Goal: Information Seeking & Learning: Learn about a topic

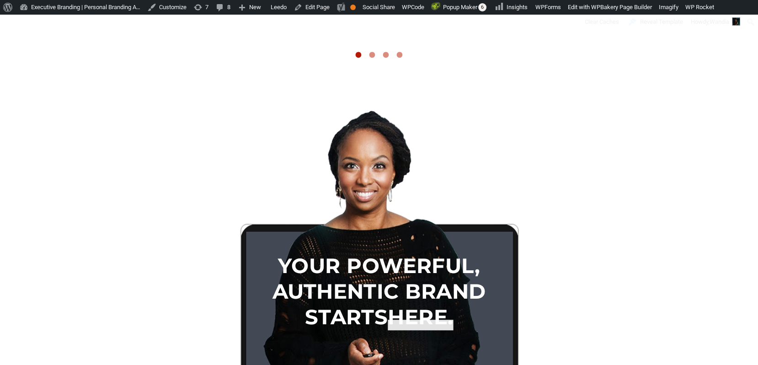
scroll to position [3937, 0]
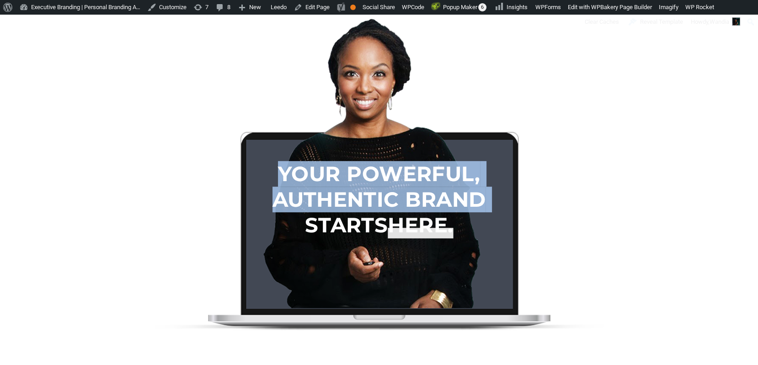
copy div "Lore Ipsumdol Sitam — Consect. Adipisci. Elitseddo. Eiusmod temp incididunt utl…"
drag, startPoint x: 82, startPoint y: 102, endPoint x: 272, endPoint y: 216, distance: 221.3
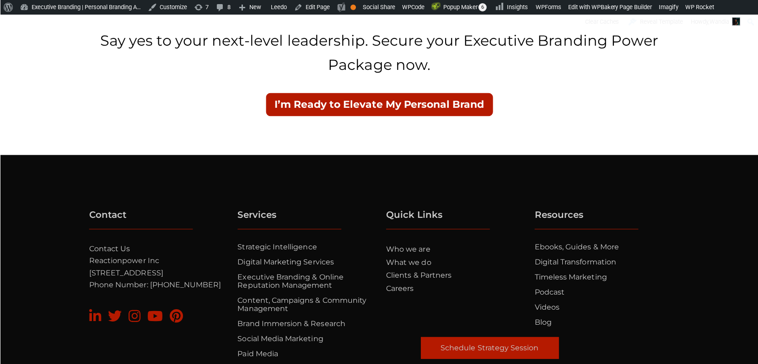
scroll to position [7484, 0]
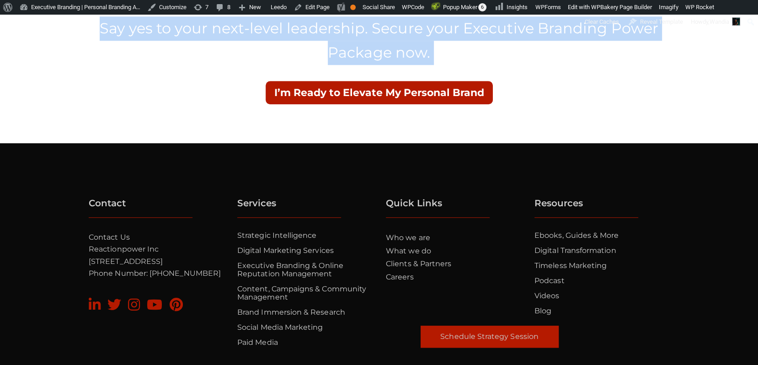
click at [401, 128] on div at bounding box center [379, 131] width 581 height 23
copy div "Lore Ipsumdol Sitam — Consect. Adipisci. Elitseddo. Eiusmod temp incididunt utl…"
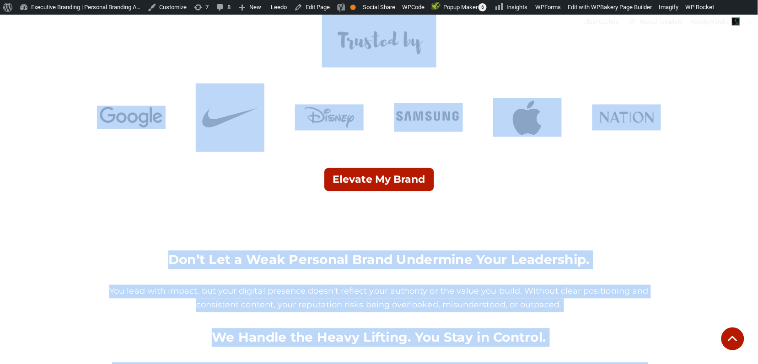
scroll to position [0, 0]
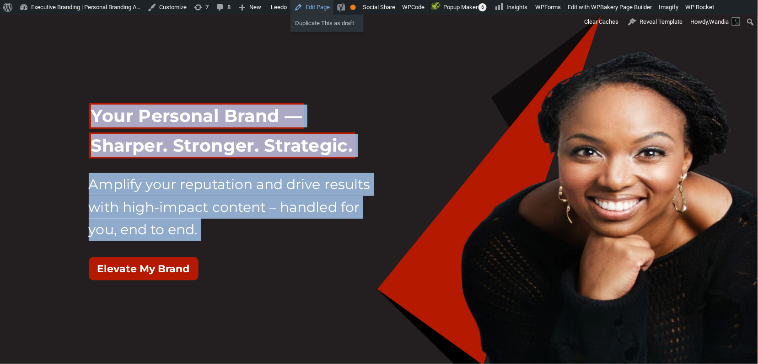
click at [333, 7] on link "Edit Page" at bounding box center [311, 7] width 43 height 15
